Goal: Transaction & Acquisition: Book appointment/travel/reservation

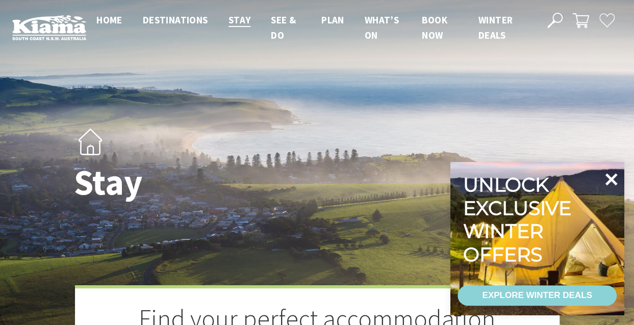
click at [613, 179] on icon at bounding box center [610, 179] width 24 height 24
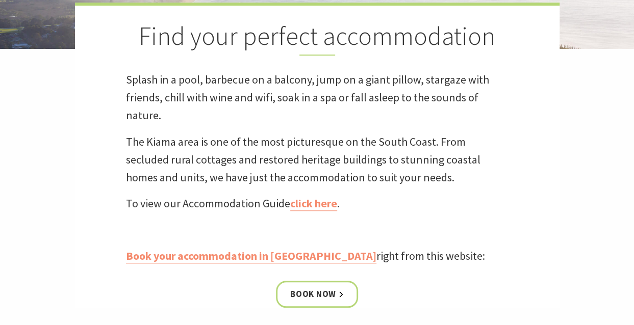
scroll to position [283, 0]
click at [284, 257] on link "Book your accommodation in [GEOGRAPHIC_DATA]" at bounding box center [251, 255] width 250 height 15
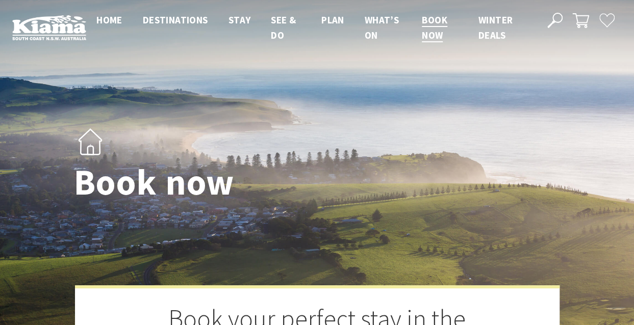
select select "3"
select select "2"
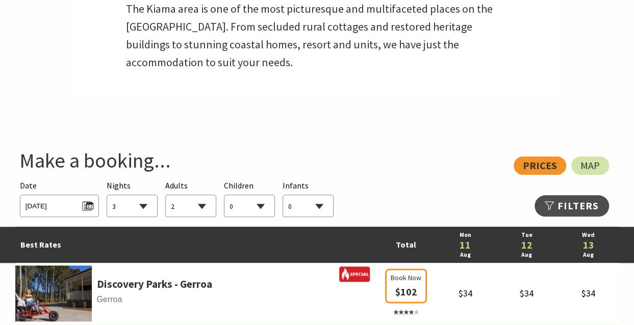
scroll to position [448, 0]
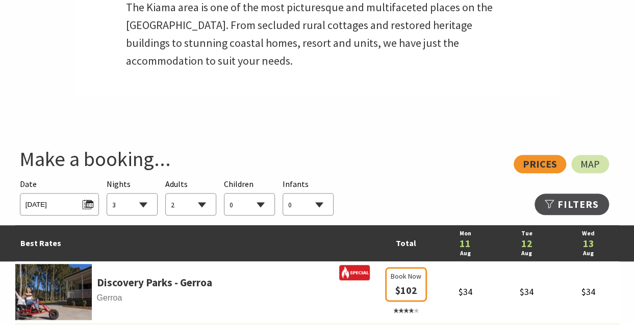
click at [145, 202] on select "1 2 3 4 5 6 7 8 9 10 11 12 13 14 15 16 17 18 19 20 21 22 23 24 25 26 27 28 29 30" at bounding box center [132, 205] width 50 height 22
select select "2"
click at [107, 194] on select "1 2 3 4 5 6 7 8 9 10 11 12 13 14 15 16 17 18 19 20 21 22 23 24 25 26 27 28 29 30" at bounding box center [132, 205] width 50 height 22
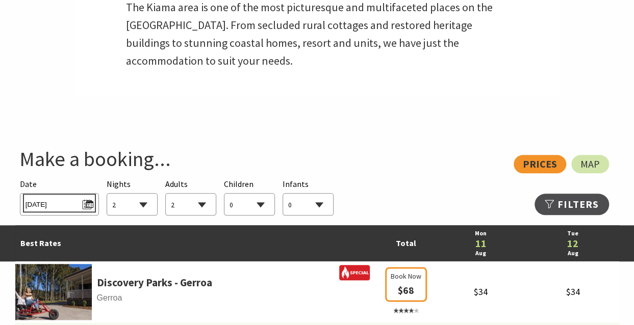
click at [86, 201] on span "Mon 11/08/2025" at bounding box center [59, 203] width 68 height 14
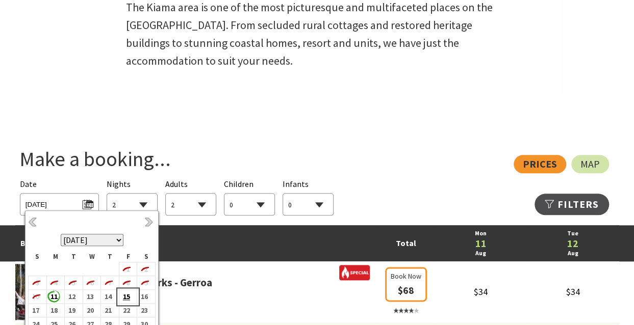
click at [126, 293] on b "15" at bounding box center [125, 296] width 13 height 13
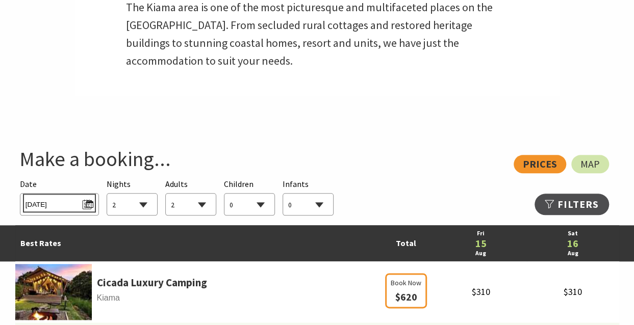
click at [91, 204] on span "Fri 15/08/2025" at bounding box center [59, 203] width 68 height 14
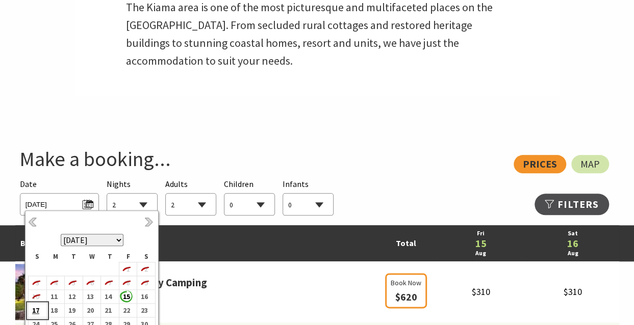
click at [35, 309] on b "17" at bounding box center [35, 310] width 13 height 13
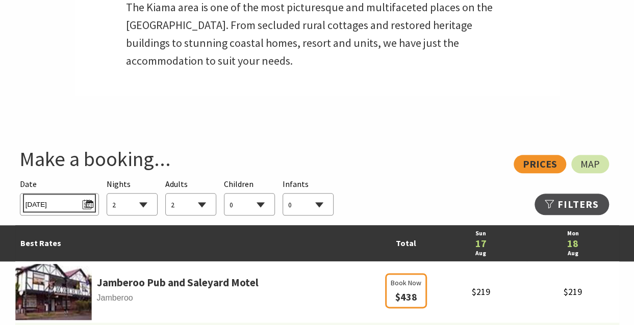
click at [87, 202] on span "Sun 17/08/2025" at bounding box center [59, 203] width 68 height 14
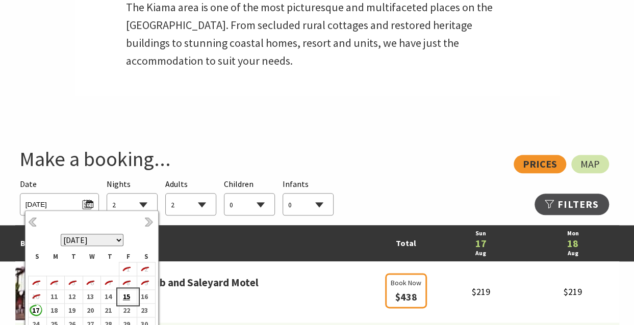
click at [127, 299] on b "15" at bounding box center [125, 296] width 13 height 13
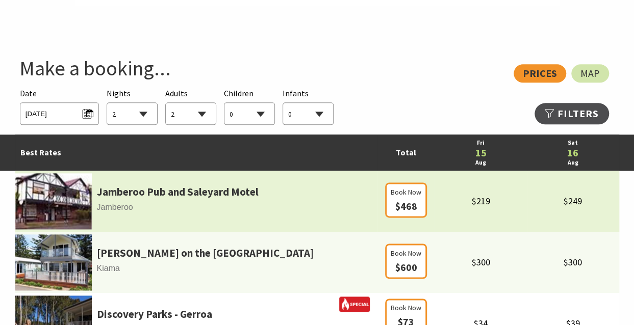
scroll to position [539, 0]
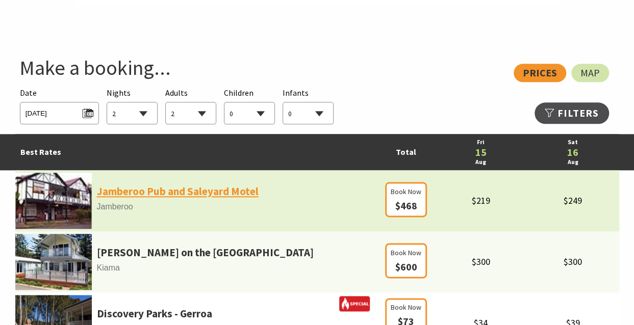
click at [202, 193] on link "Jamberoo Pub and Saleyard Motel" at bounding box center [178, 191] width 162 height 17
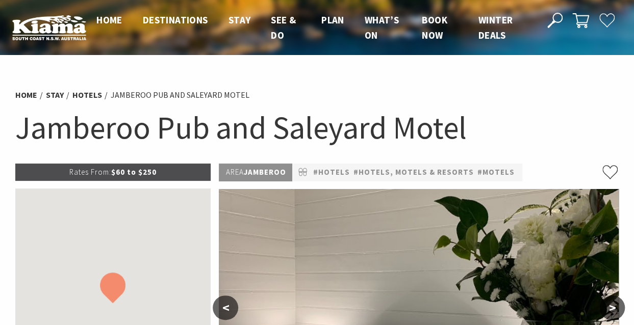
select select "2"
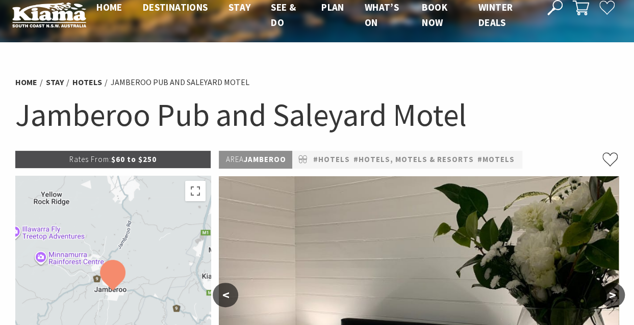
scroll to position [12, 0]
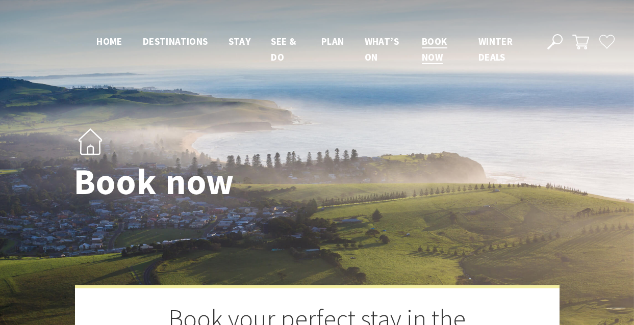
select select "2"
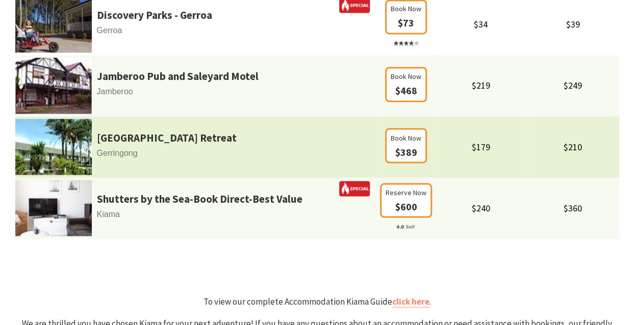
scroll to position [840, 0]
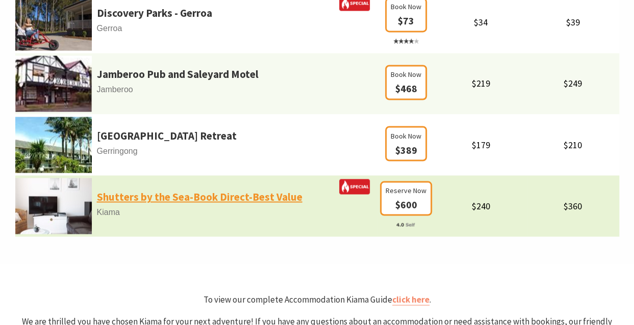
click at [181, 199] on link "Shutters by the Sea-Book Direct-Best Value" at bounding box center [199, 196] width 205 height 17
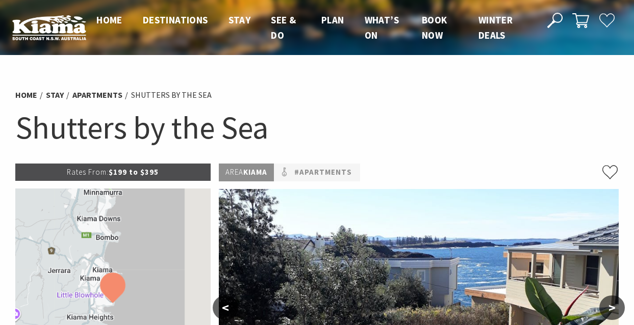
select select "2"
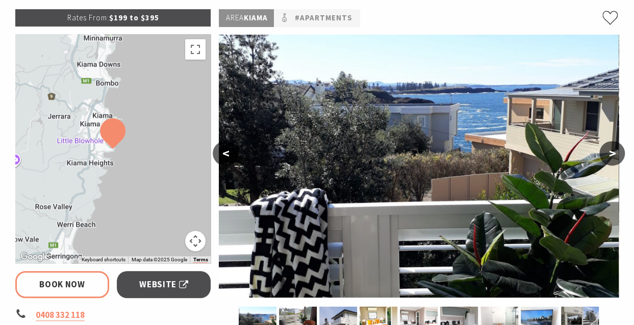
scroll to position [155, 0]
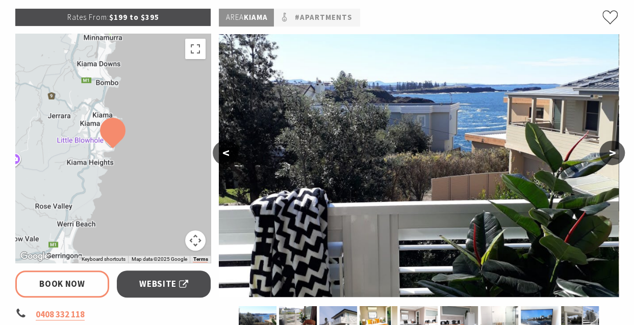
click at [610, 151] on button ">" at bounding box center [611, 153] width 25 height 24
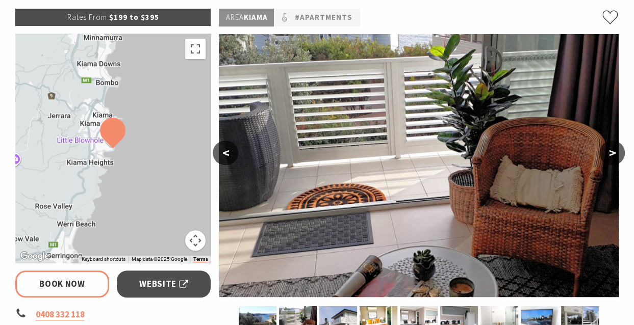
click at [610, 150] on button ">" at bounding box center [611, 153] width 25 height 24
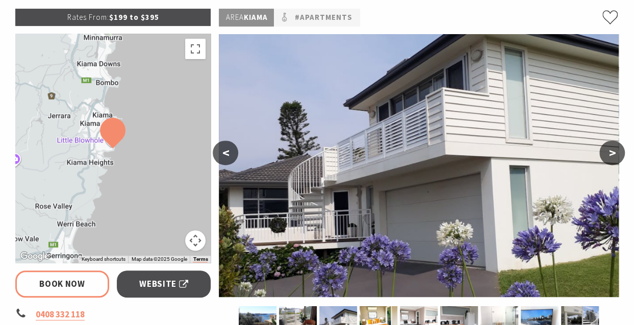
click at [610, 149] on button ">" at bounding box center [611, 153] width 25 height 24
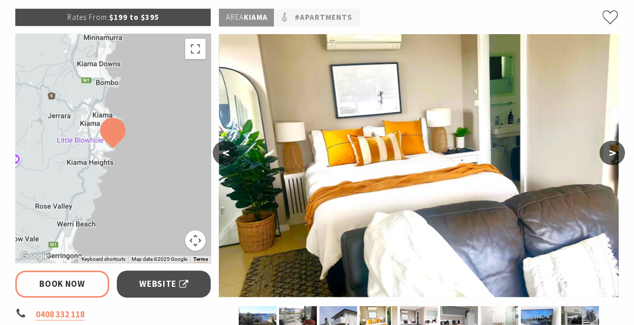
click at [610, 147] on button ">" at bounding box center [611, 153] width 25 height 24
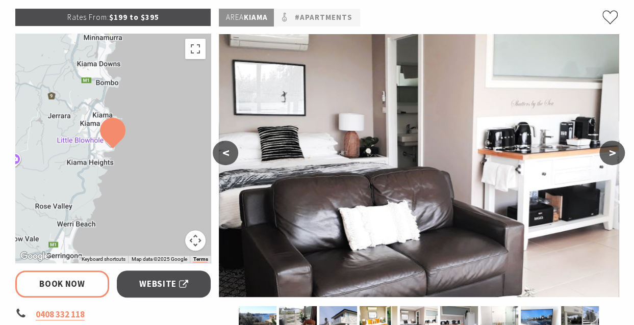
drag, startPoint x: 610, startPoint y: 147, endPoint x: 388, endPoint y: 146, distance: 221.7
click at [388, 146] on div "< >" at bounding box center [419, 167] width 400 height 267
click at [226, 151] on button "<" at bounding box center [225, 153] width 25 height 24
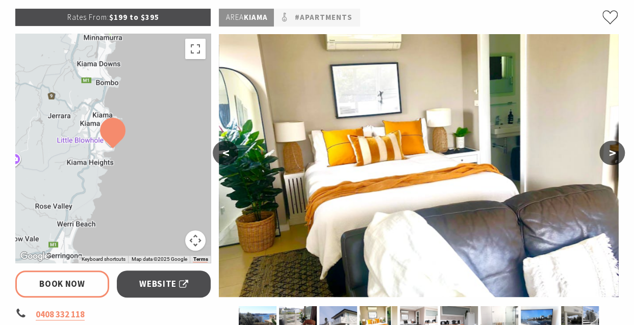
click at [616, 152] on button ">" at bounding box center [611, 153] width 25 height 24
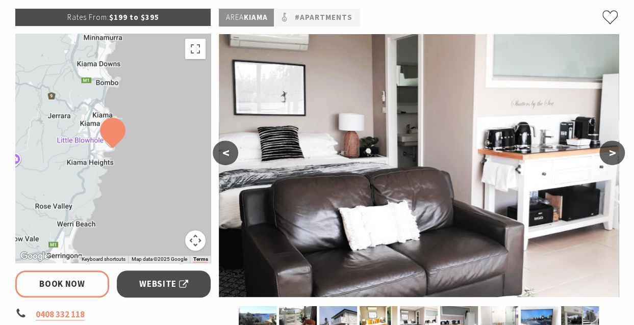
click at [616, 151] on button ">" at bounding box center [611, 153] width 25 height 24
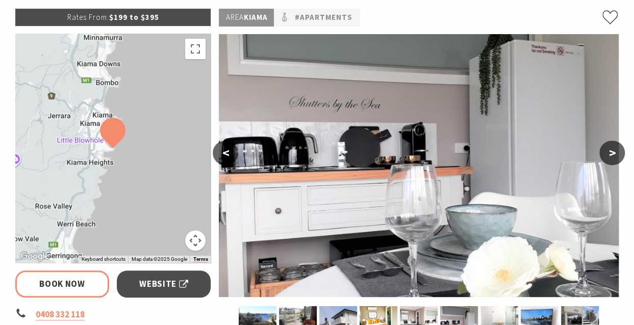
click at [616, 151] on button ">" at bounding box center [611, 153] width 25 height 24
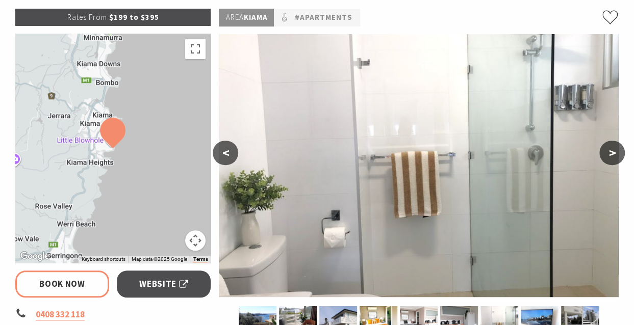
click at [616, 150] on button ">" at bounding box center [611, 153] width 25 height 24
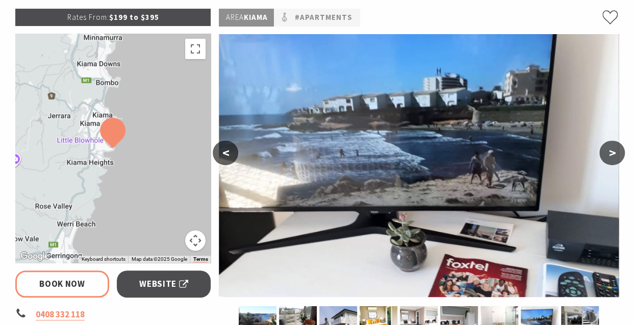
click at [616, 150] on button ">" at bounding box center [611, 153] width 25 height 24
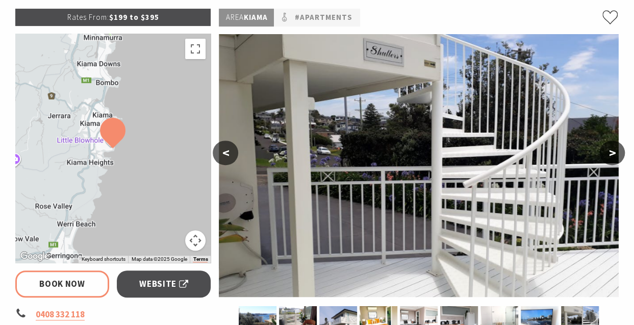
click at [616, 150] on button ">" at bounding box center [611, 153] width 25 height 24
